Goal: Information Seeking & Learning: Understand process/instructions

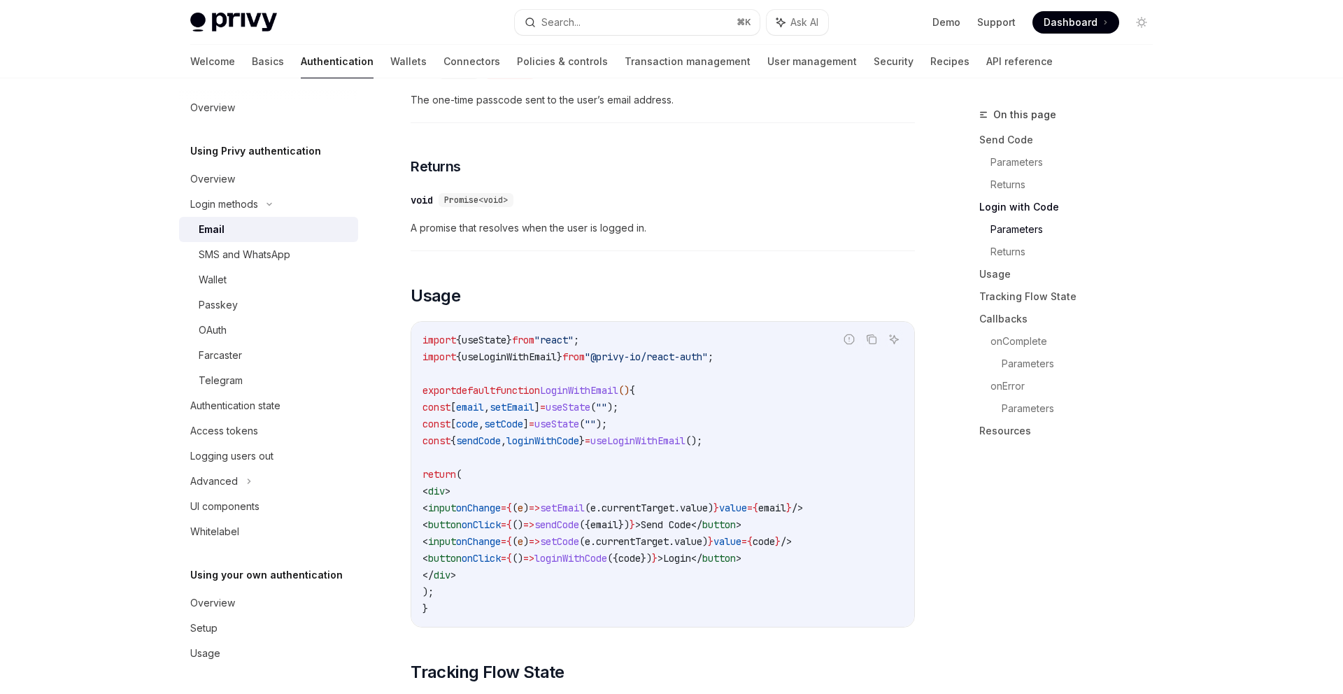
scroll to position [1004, 0]
drag, startPoint x: 476, startPoint y: 543, endPoint x: 866, endPoint y: 542, distance: 389.5
click at [866, 542] on code "import { useState } from "react" ; import { useLoginWithEmail } from "@privy-io…" at bounding box center [662, 472] width 480 height 285
click at [607, 550] on span "loginWithCode" at bounding box center [570, 556] width 73 height 13
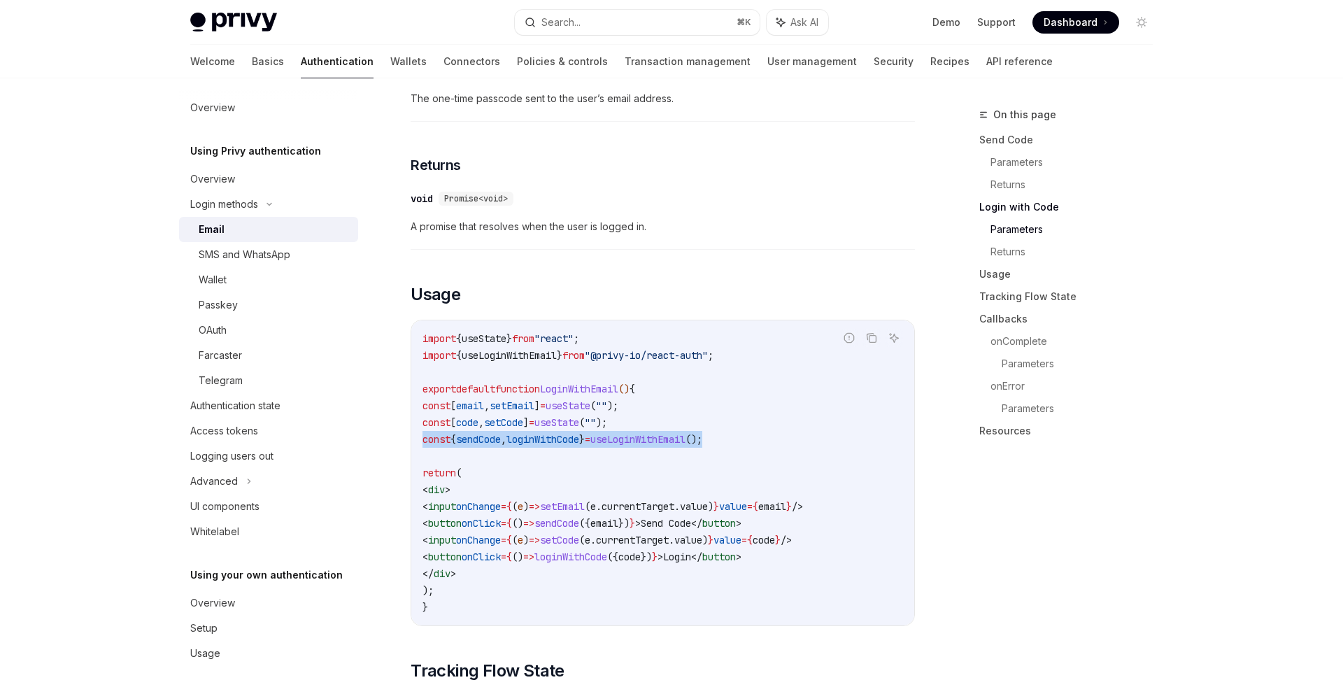
drag, startPoint x: 777, startPoint y: 422, endPoint x: 410, endPoint y: 428, distance: 366.4
click at [411, 428] on div "import { useState } from "react" ; import { useLoginWithEmail } from "@privy-io…" at bounding box center [662, 472] width 503 height 305
copy span "const { sendCode , loginWithCode } = useLoginWithEmail ();"
click at [568, 441] on code "import { useState } from "react" ; import { useLoginWithEmail } from "@privy-io…" at bounding box center [662, 472] width 480 height 285
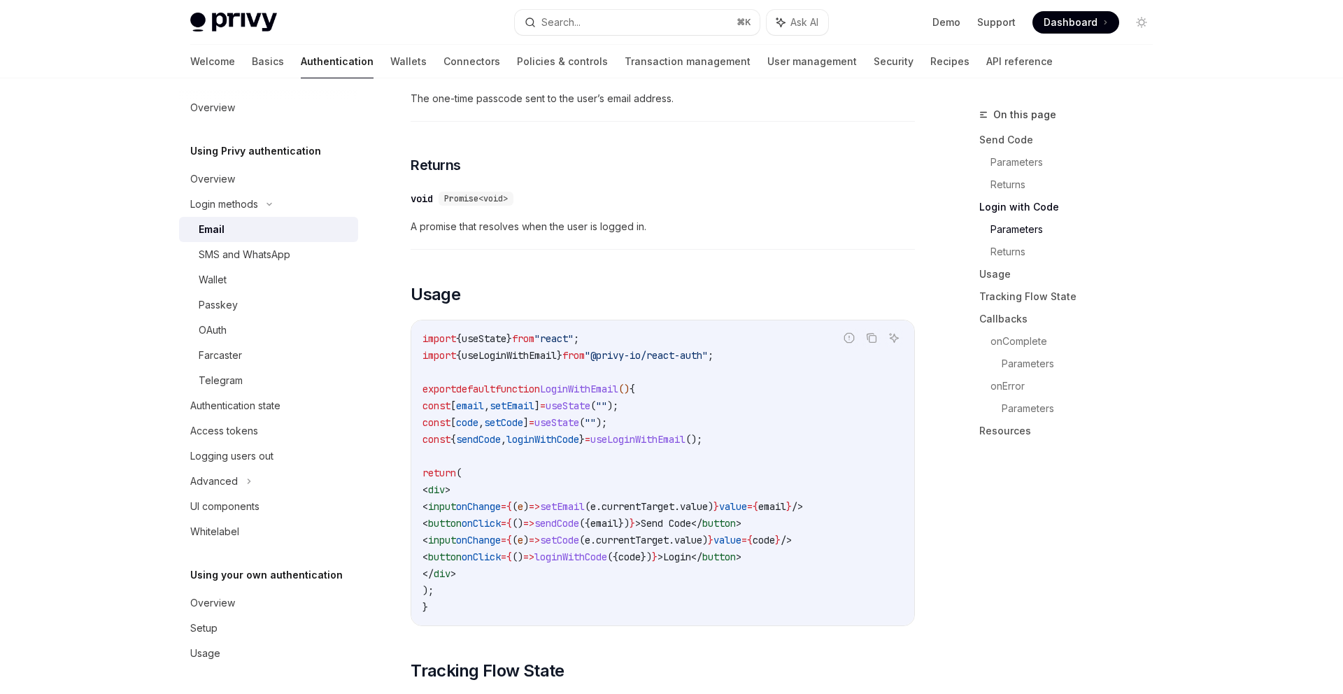
drag, startPoint x: 480, startPoint y: 539, endPoint x: 887, endPoint y: 550, distance: 407.1
click at [887, 550] on code "import { useState } from "react" ; import { useLoginWithEmail } from "@privy-io…" at bounding box center [662, 472] width 480 height 285
copy span "< button onClick = { () => loginWithCode ({ code }) } > Login </ button >"
click at [617, 446] on code "import { useState } from "react" ; import { useLoginWithEmail } from "@privy-io…" at bounding box center [662, 472] width 480 height 285
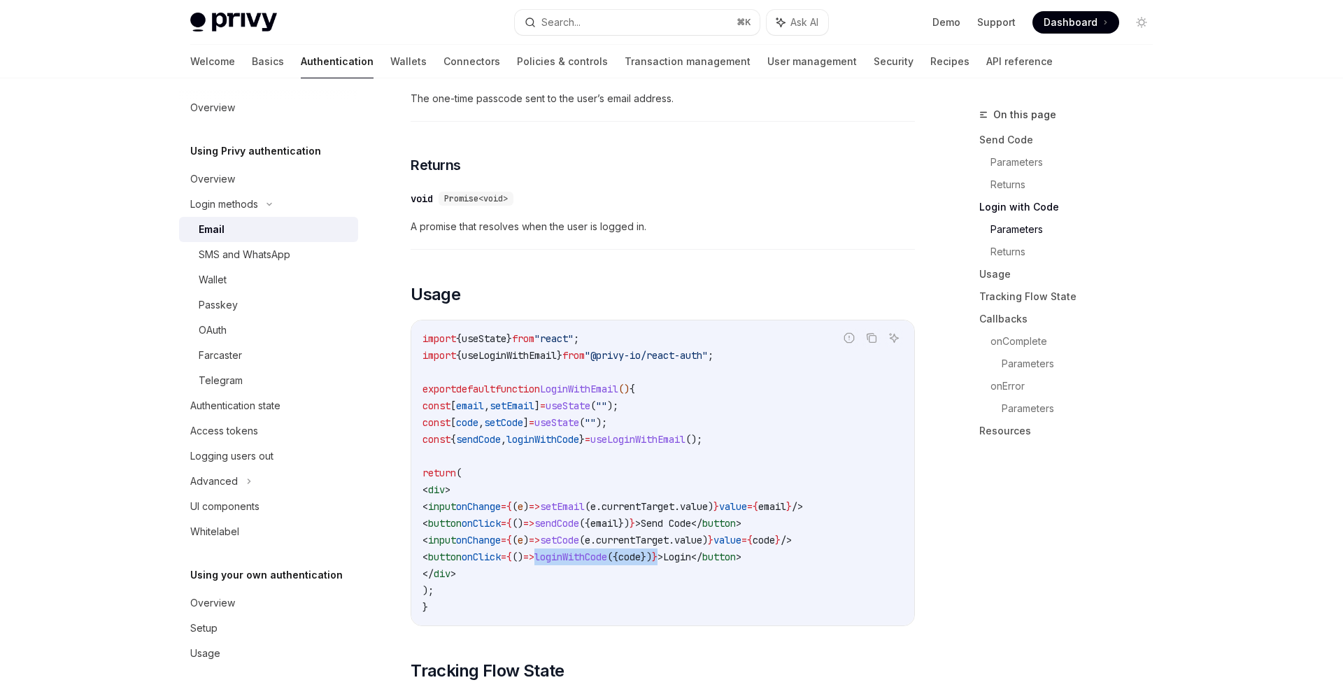
drag, startPoint x: 613, startPoint y: 546, endPoint x: 754, endPoint y: 548, distance: 142.0
click at [741, 550] on span "< button onClick = { () => loginWithCode ({ code }) } > Login </ button >" at bounding box center [581, 556] width 319 height 13
copy span "loginWithCode ({ code }) }"
click at [674, 500] on span "currentTarget" at bounding box center [637, 506] width 73 height 13
drag, startPoint x: 755, startPoint y: 544, endPoint x: 524, endPoint y: 541, distance: 230.8
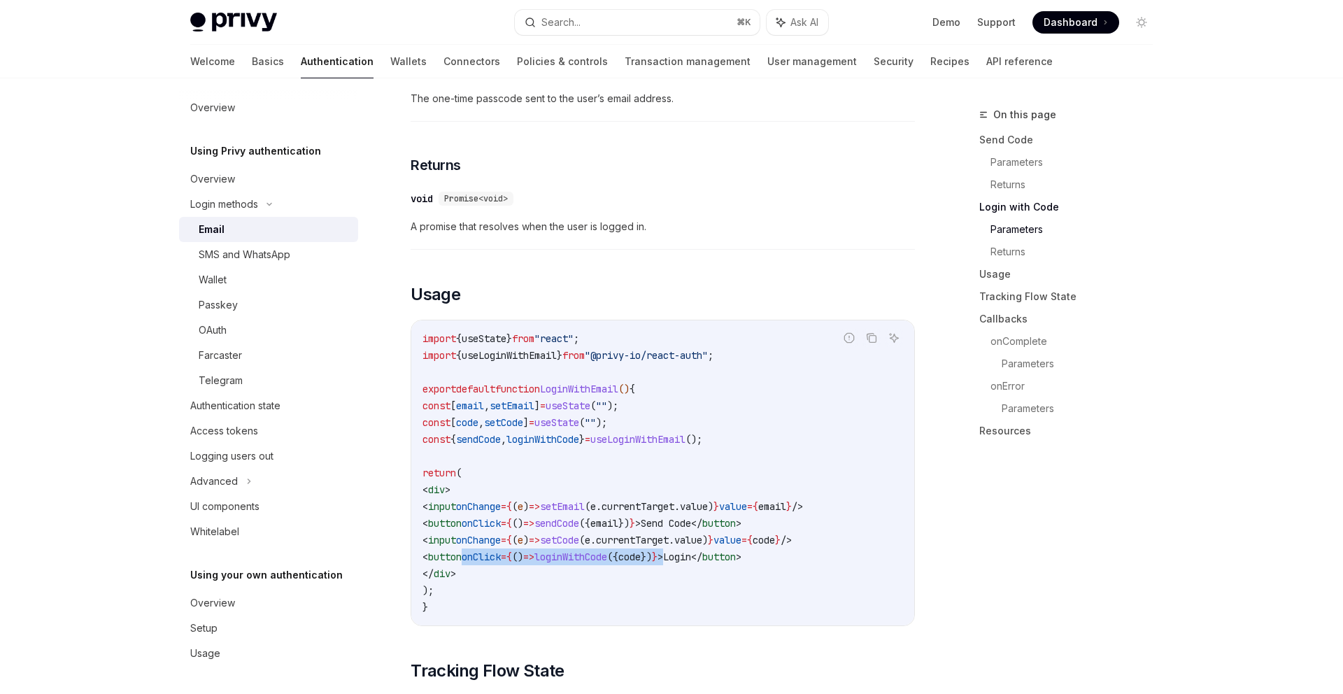
click at [524, 550] on span "< button onClick = { () => loginWithCode ({ code }) } > Login </ button >" at bounding box center [581, 556] width 319 height 13
copy span "onClick = { () => loginWithCode ({ code }) } >"
click at [692, 554] on code "import { useState } from "react" ; import { useLoginWithEmail } from "@privy-io…" at bounding box center [662, 472] width 480 height 285
drag, startPoint x: 528, startPoint y: 544, endPoint x: 757, endPoint y: 547, distance: 229.4
click at [741, 550] on span "< button onClick = { () => loginWithCode ({ code }) } > Login </ button >" at bounding box center [581, 556] width 319 height 13
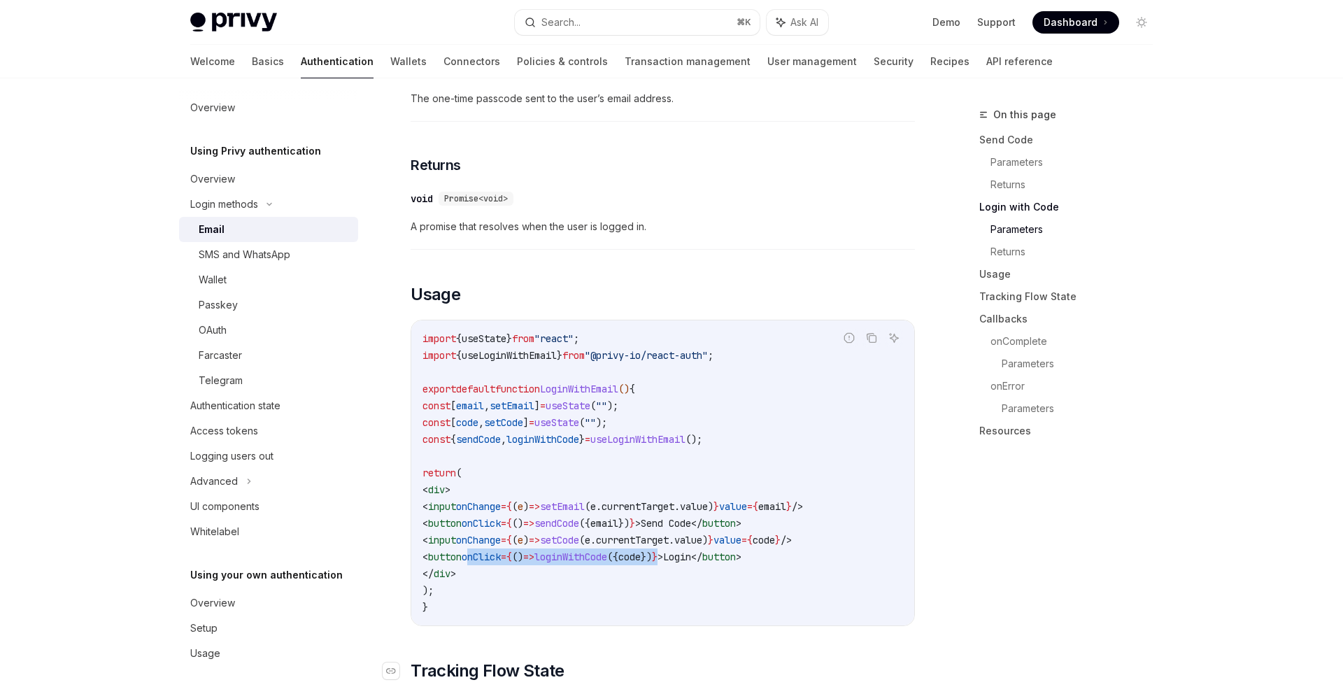
copy span "onClick = { () => loginWithCode ({ code }) }"
click at [501, 433] on span "sendCode" at bounding box center [478, 439] width 45 height 13
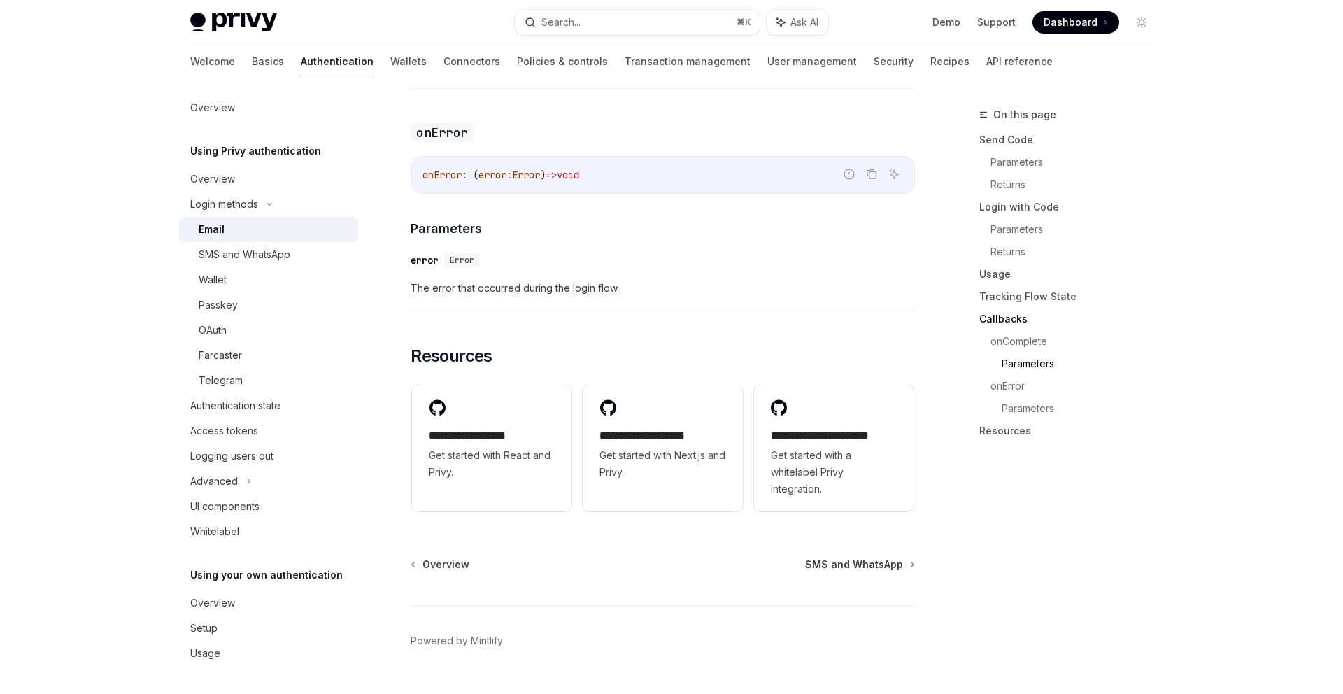
scroll to position [2730, 0]
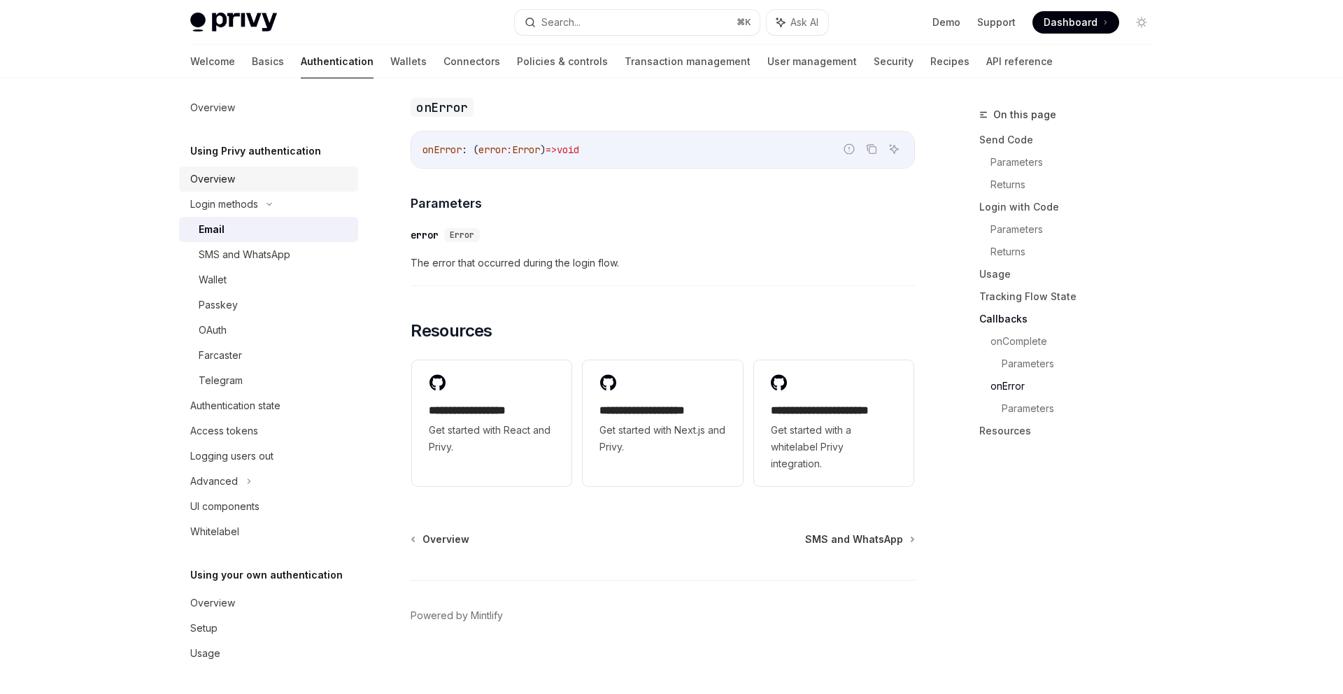
click at [219, 178] on div "Overview" at bounding box center [212, 179] width 45 height 17
type textarea "*"
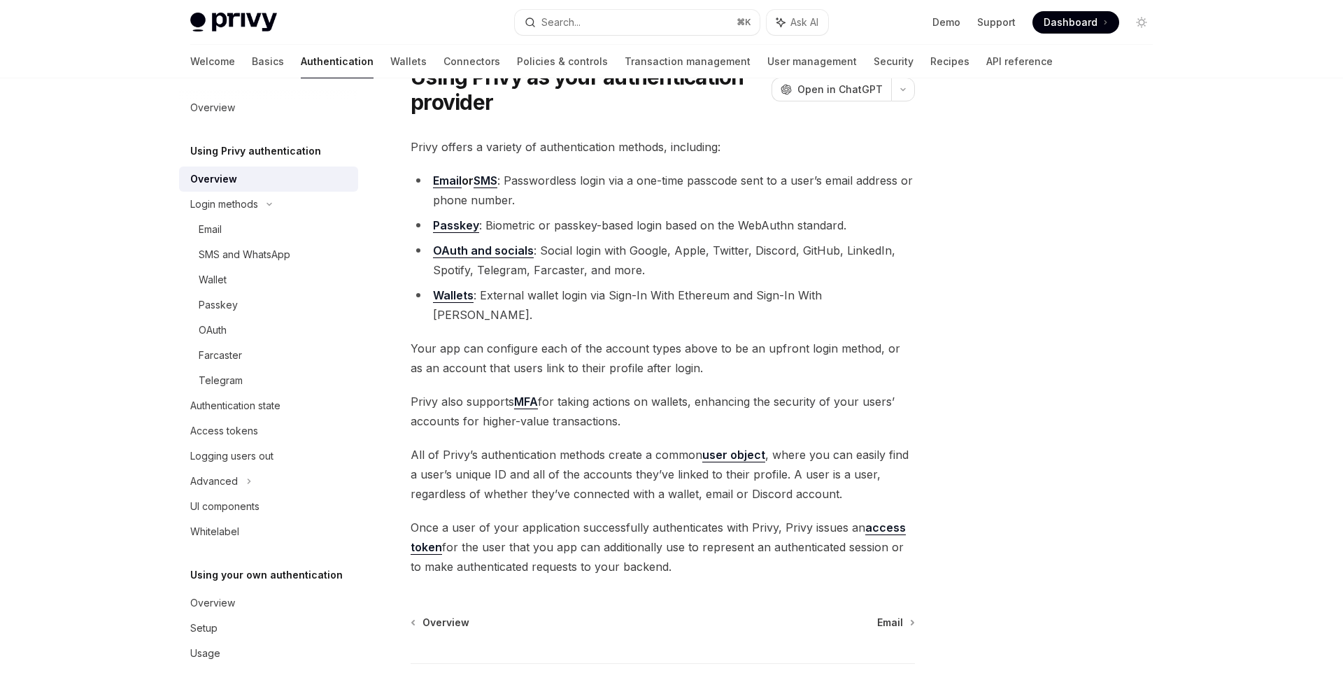
scroll to position [135, 0]
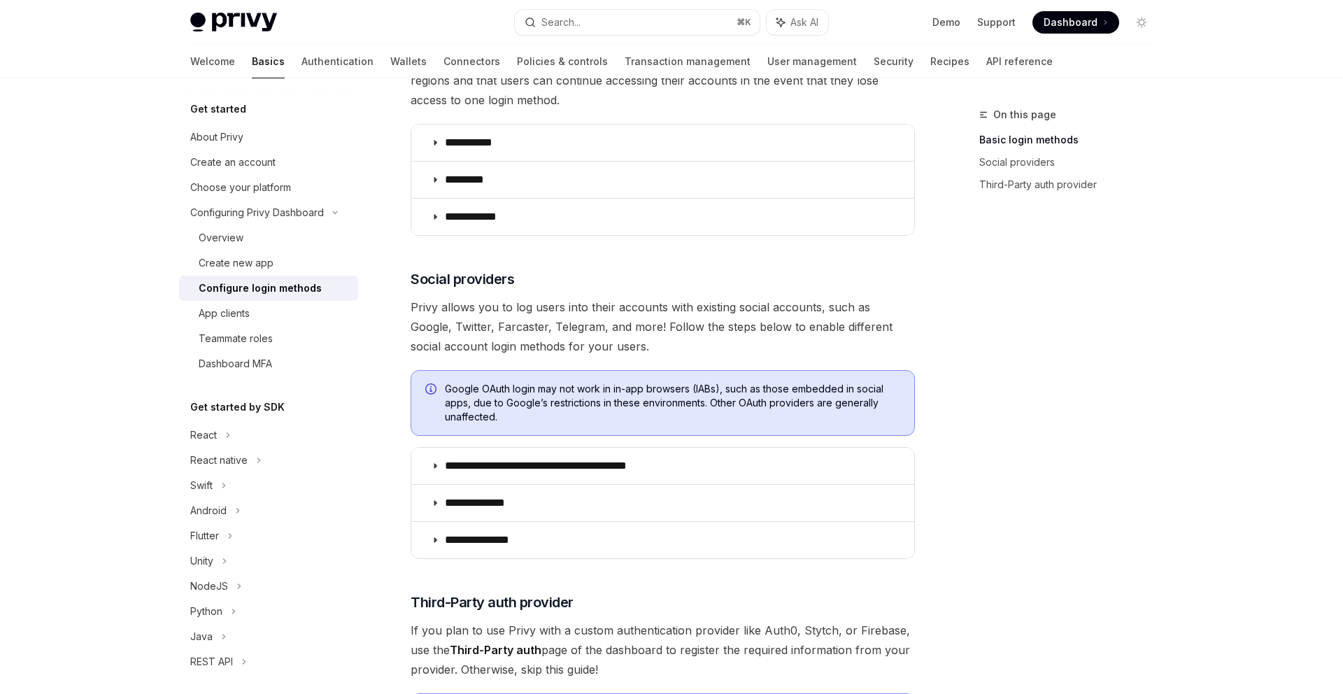
scroll to position [244, 0]
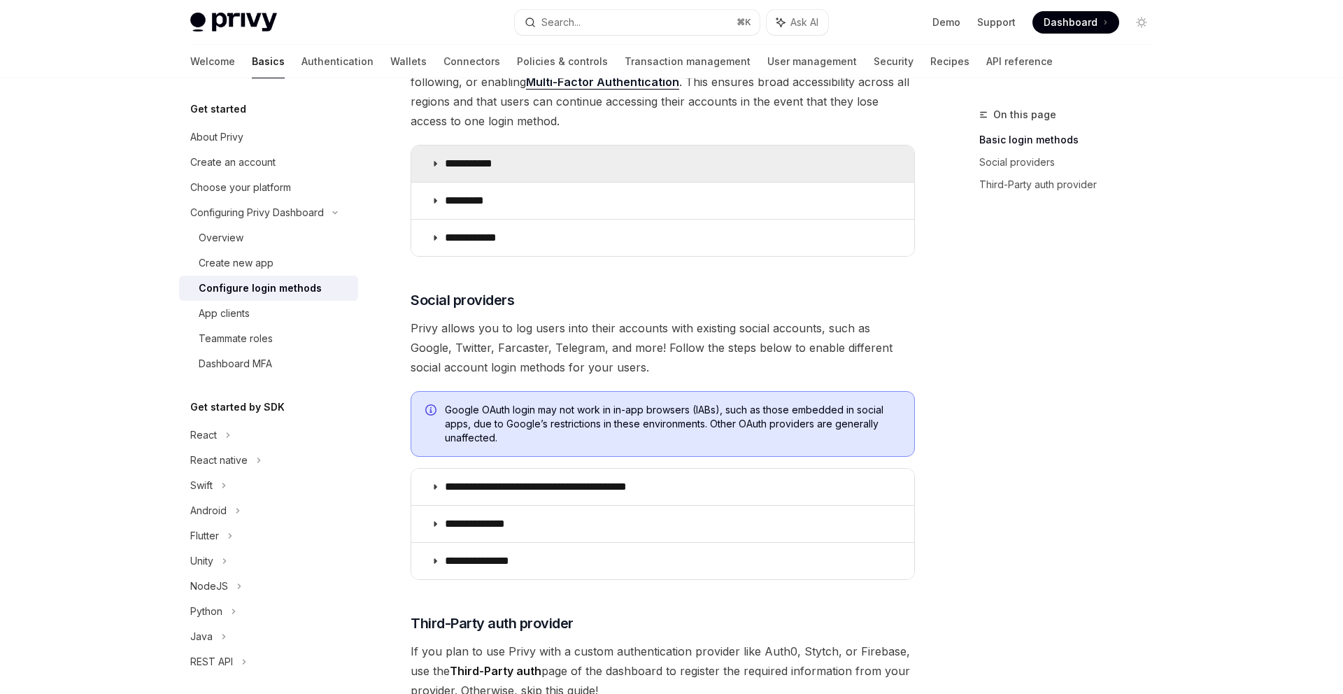
click at [473, 156] on summary "**********" at bounding box center [662, 163] width 503 height 36
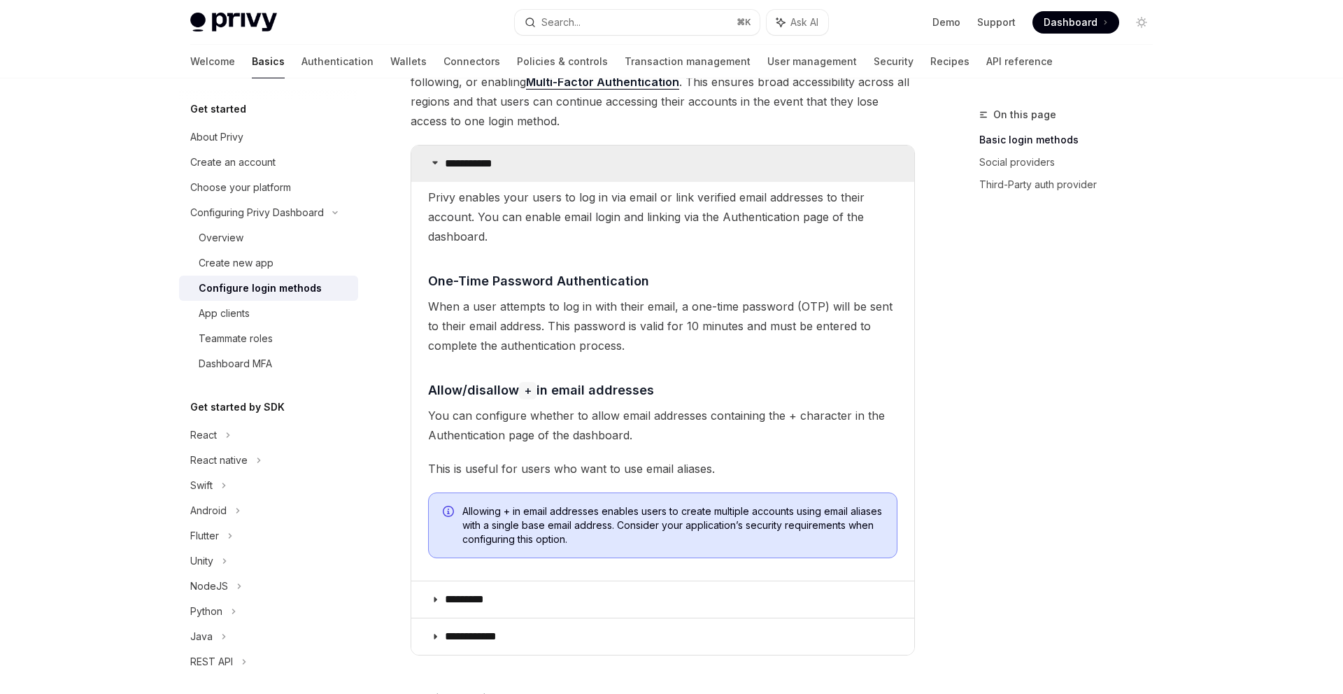
click at [475, 178] on summary "**********" at bounding box center [662, 163] width 503 height 36
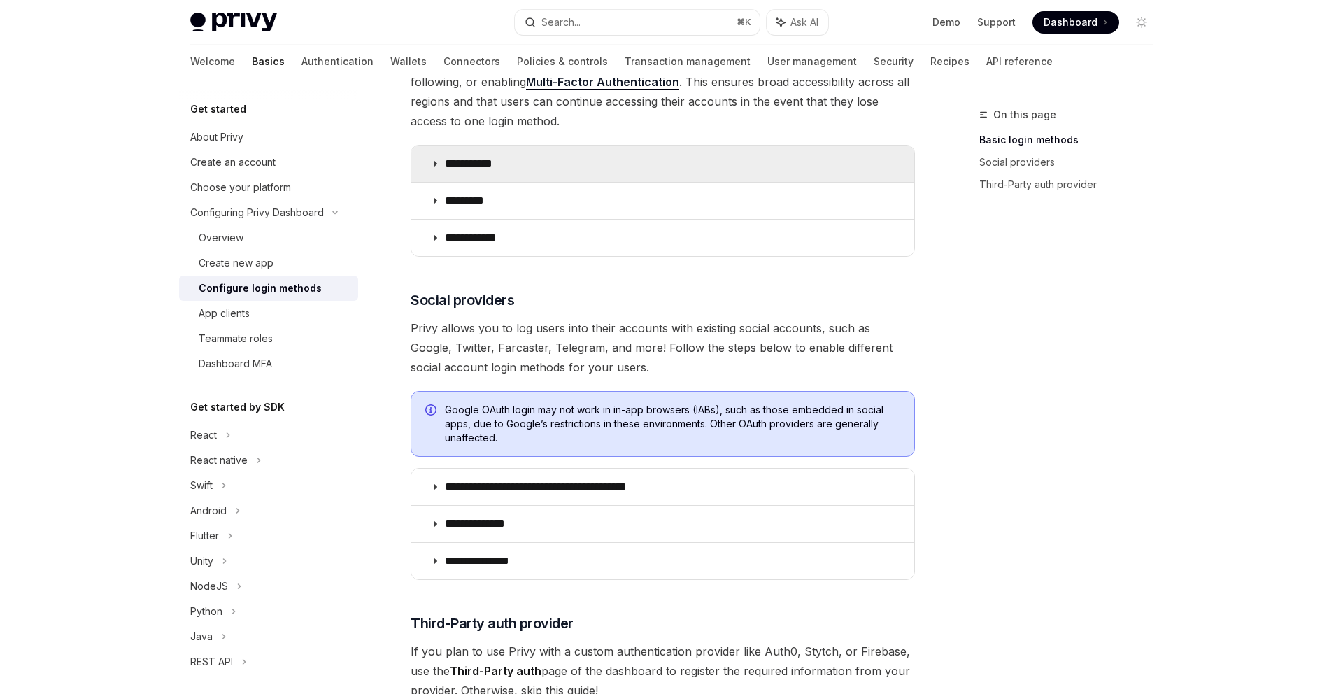
click at [475, 178] on summary "**********" at bounding box center [662, 163] width 503 height 36
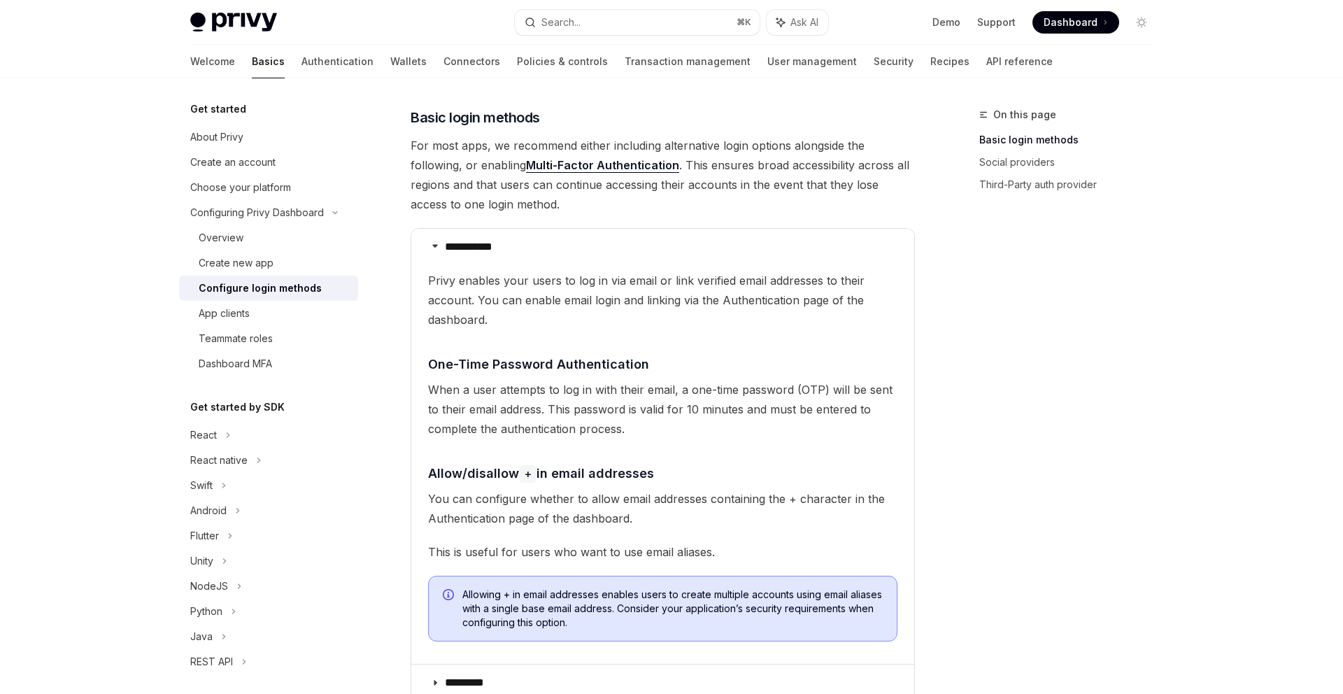
scroll to position [128, 0]
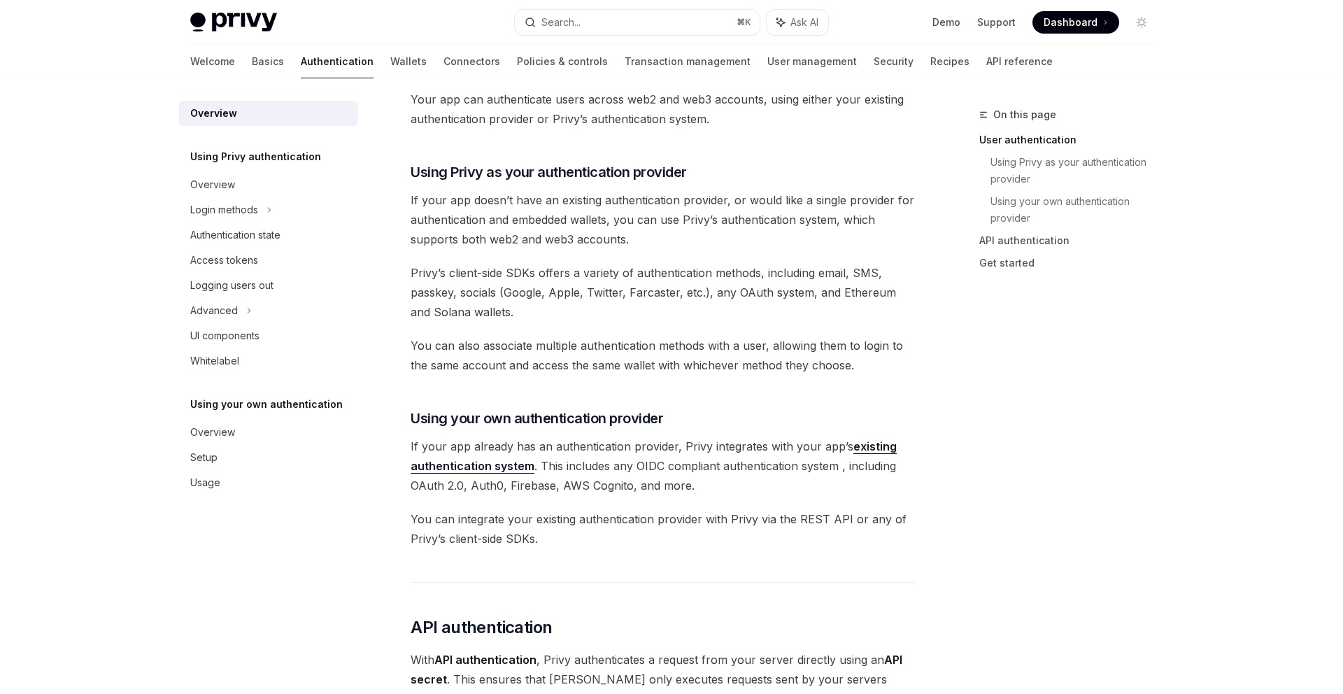
scroll to position [410, 0]
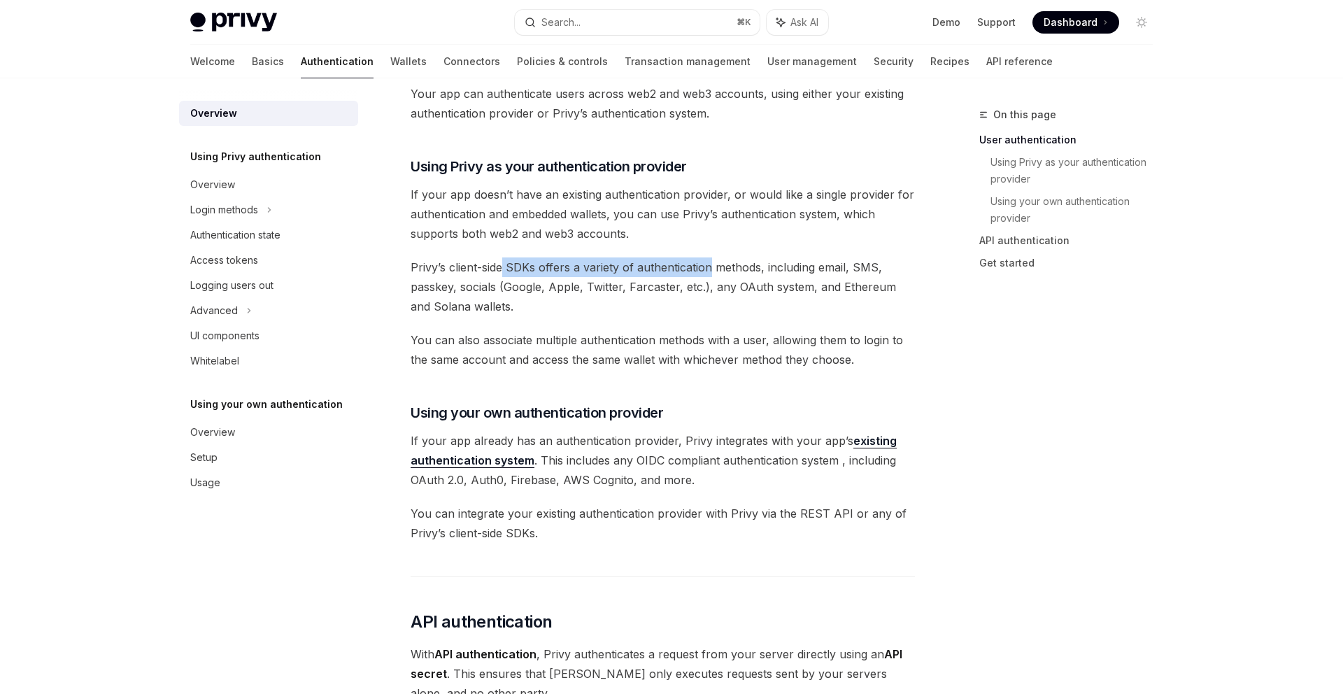
drag, startPoint x: 505, startPoint y: 268, endPoint x: 710, endPoint y: 268, distance: 205.6
click at [712, 268] on span "Privy’s client-side SDKs offers a variety of authentication methods, including …" at bounding box center [662, 286] width 504 height 59
